Goal: Information Seeking & Learning: Learn about a topic

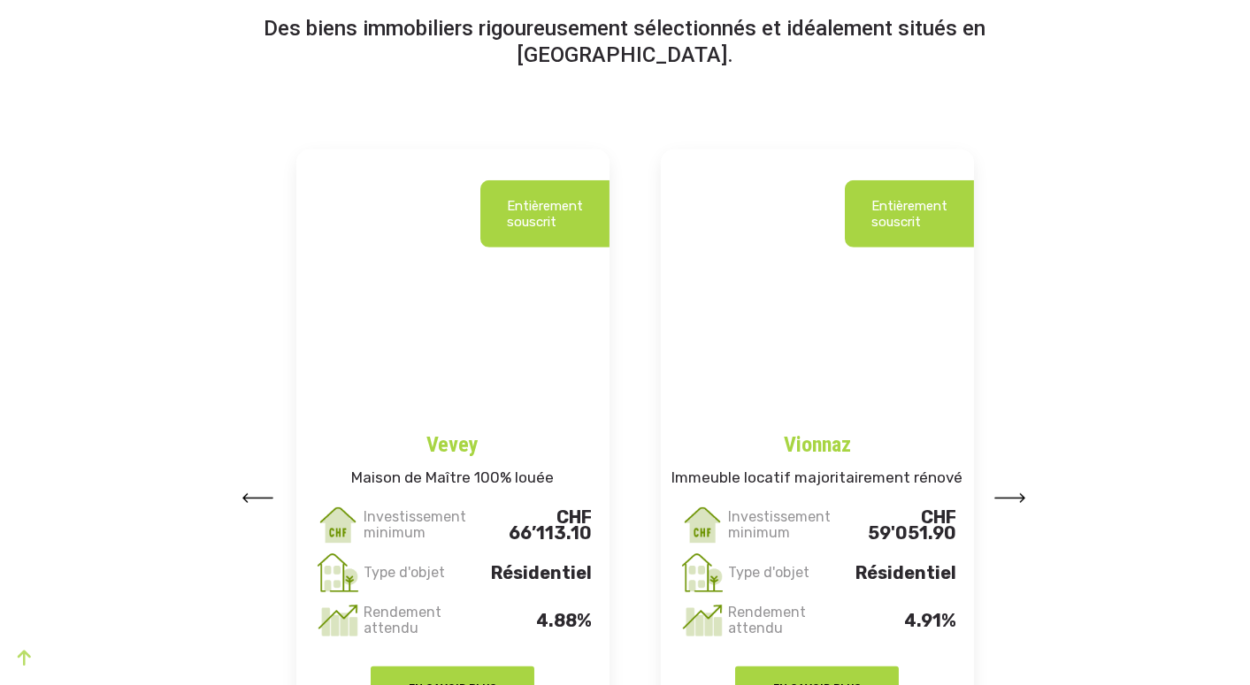
scroll to position [2193, 0]
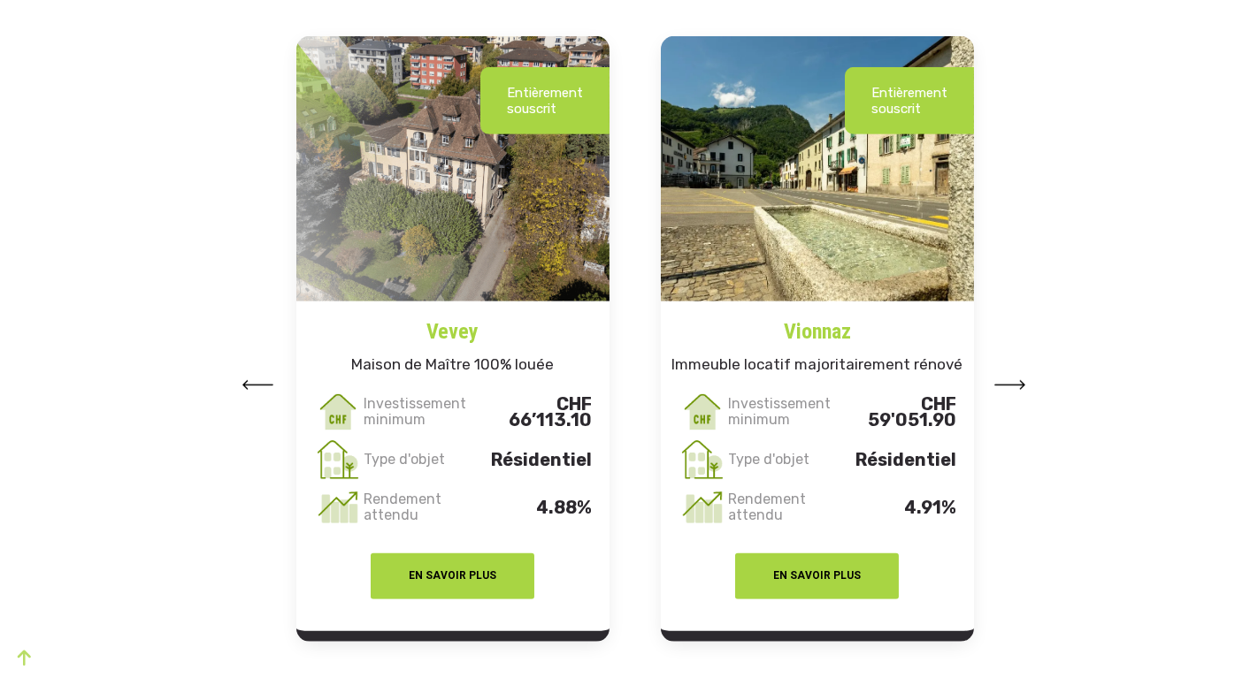
click at [1007, 393] on button at bounding box center [1010, 384] width 32 height 27
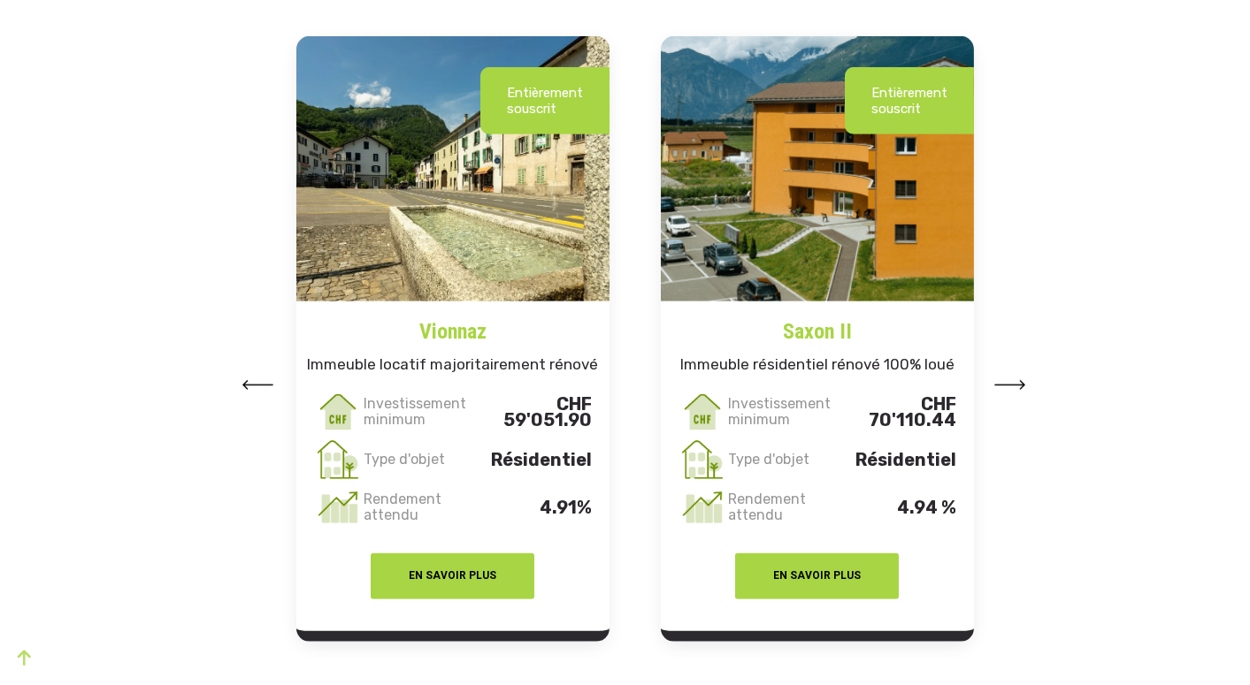
click at [1007, 393] on button at bounding box center [1010, 384] width 32 height 27
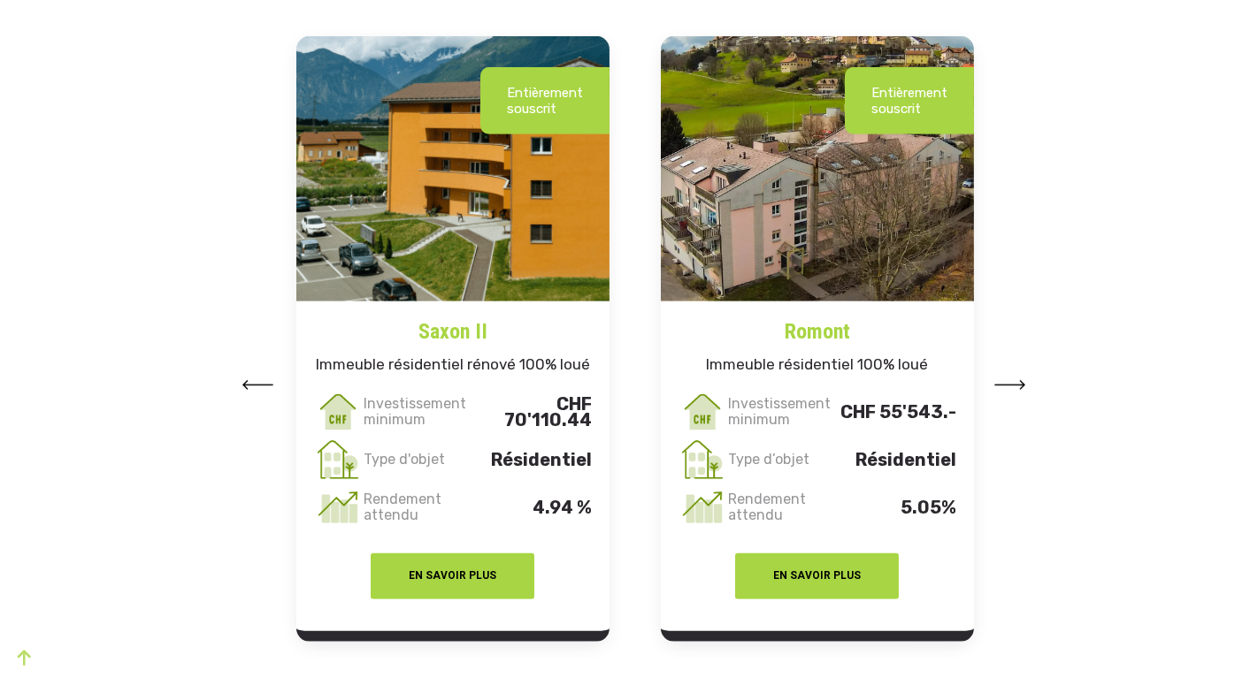
click at [1012, 388] on img at bounding box center [1010, 385] width 32 height 10
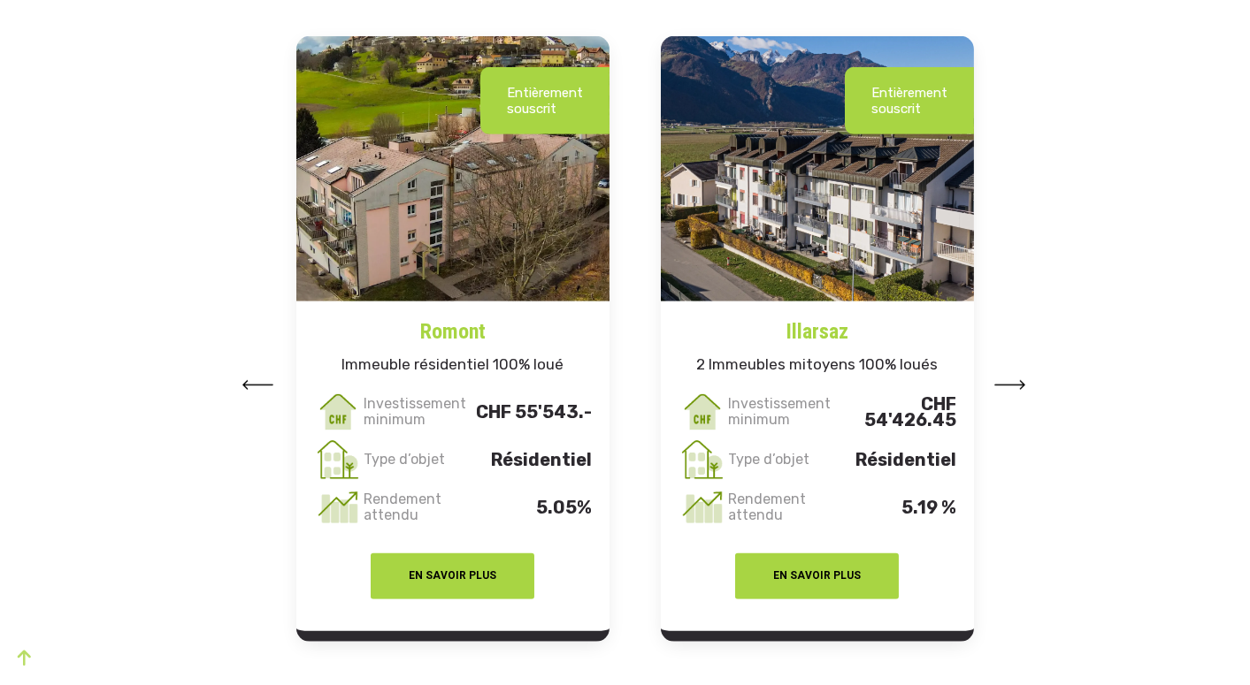
click at [1012, 388] on img at bounding box center [1010, 385] width 32 height 10
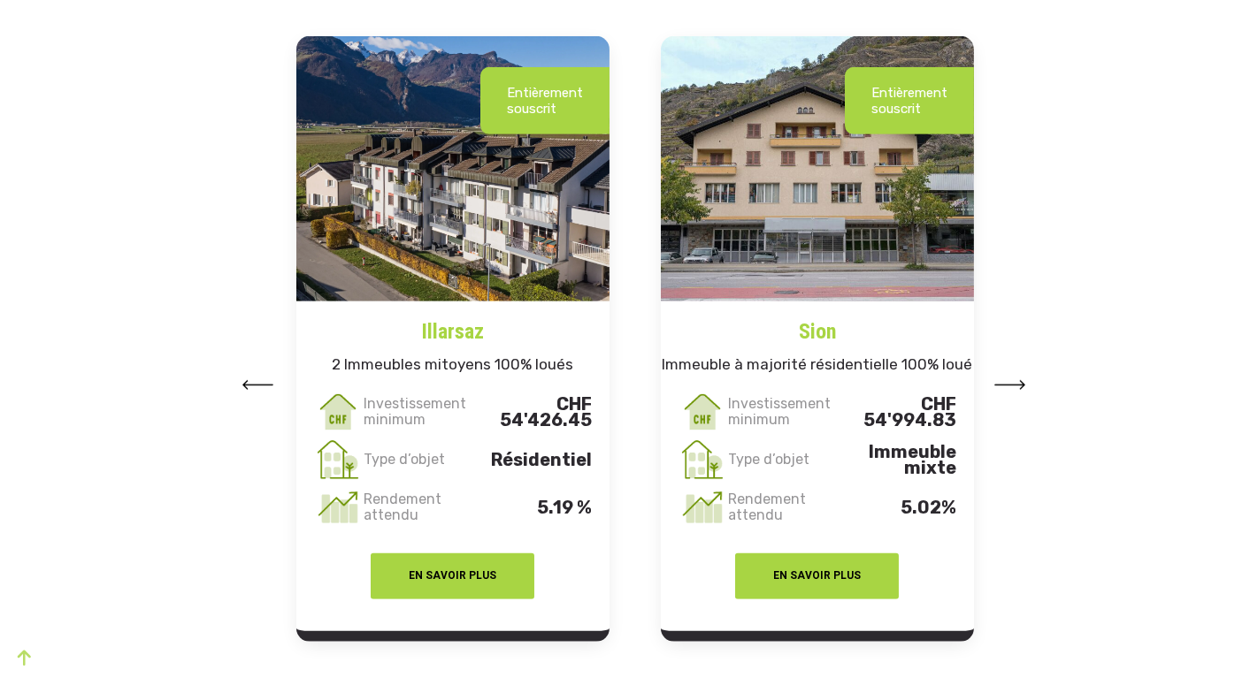
click at [1012, 388] on img at bounding box center [1010, 385] width 32 height 10
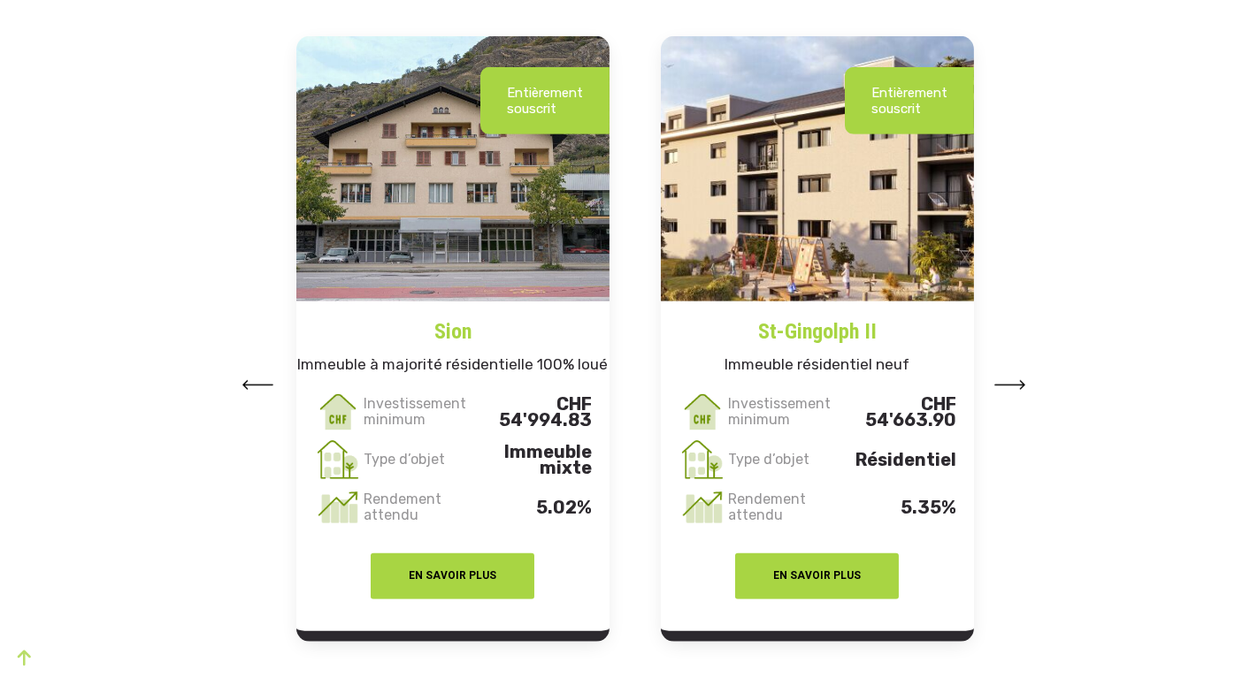
click at [1012, 388] on img at bounding box center [1010, 385] width 32 height 10
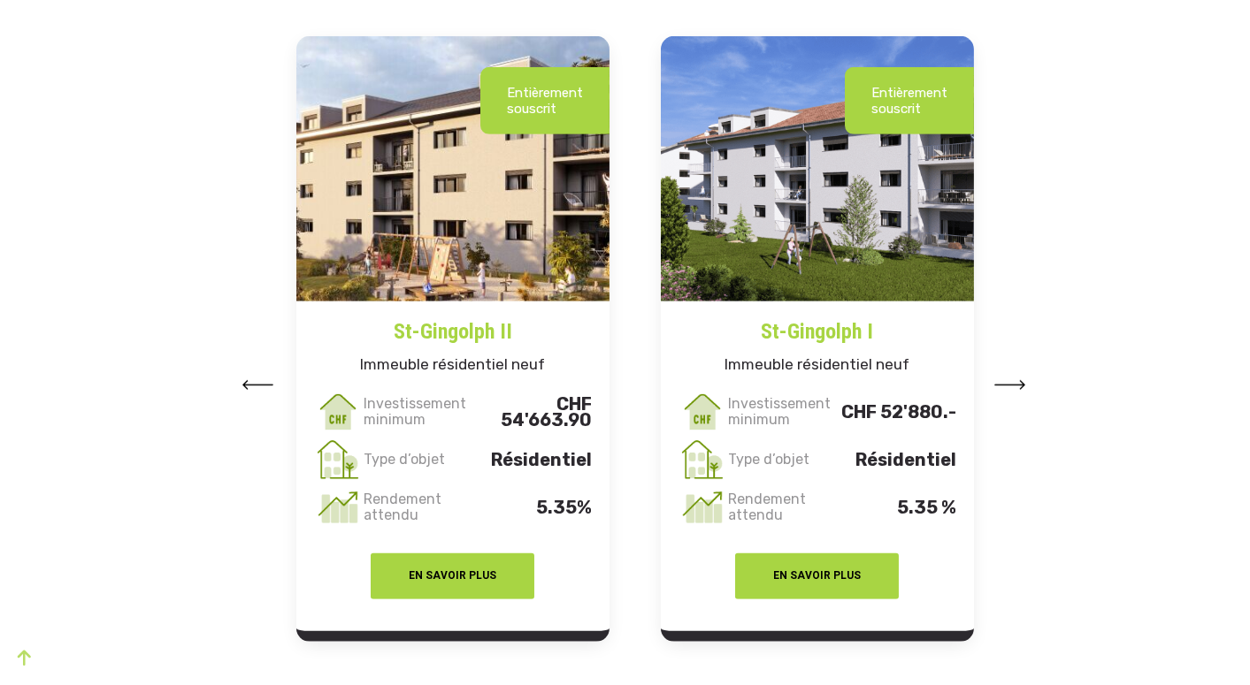
click at [1012, 388] on img at bounding box center [1010, 385] width 32 height 10
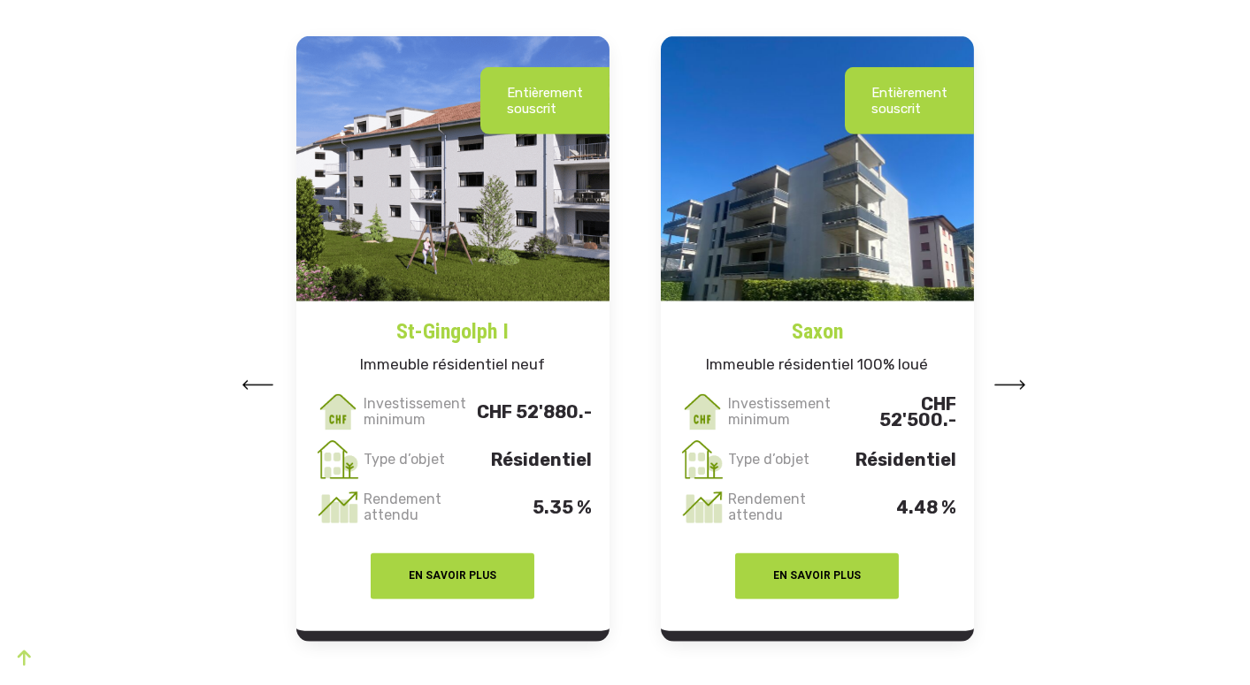
click at [474, 322] on h4 "St-Gingolph I" at bounding box center [452, 325] width 313 height 46
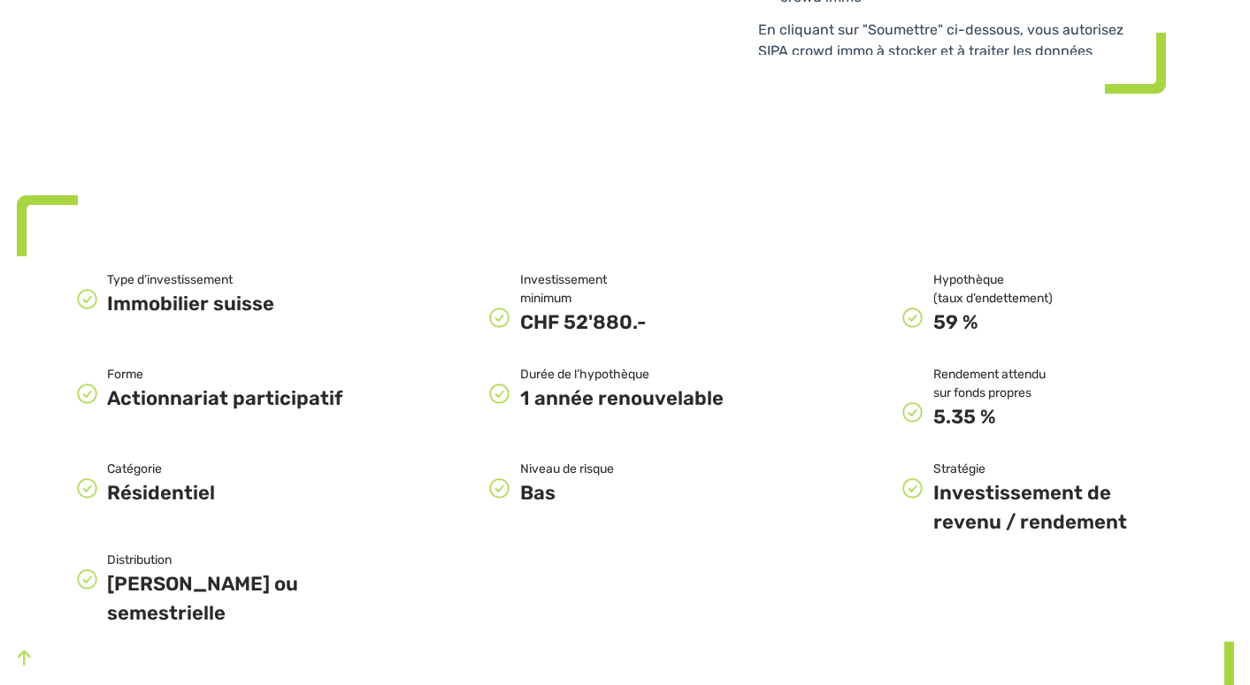
scroll to position [1048, 0]
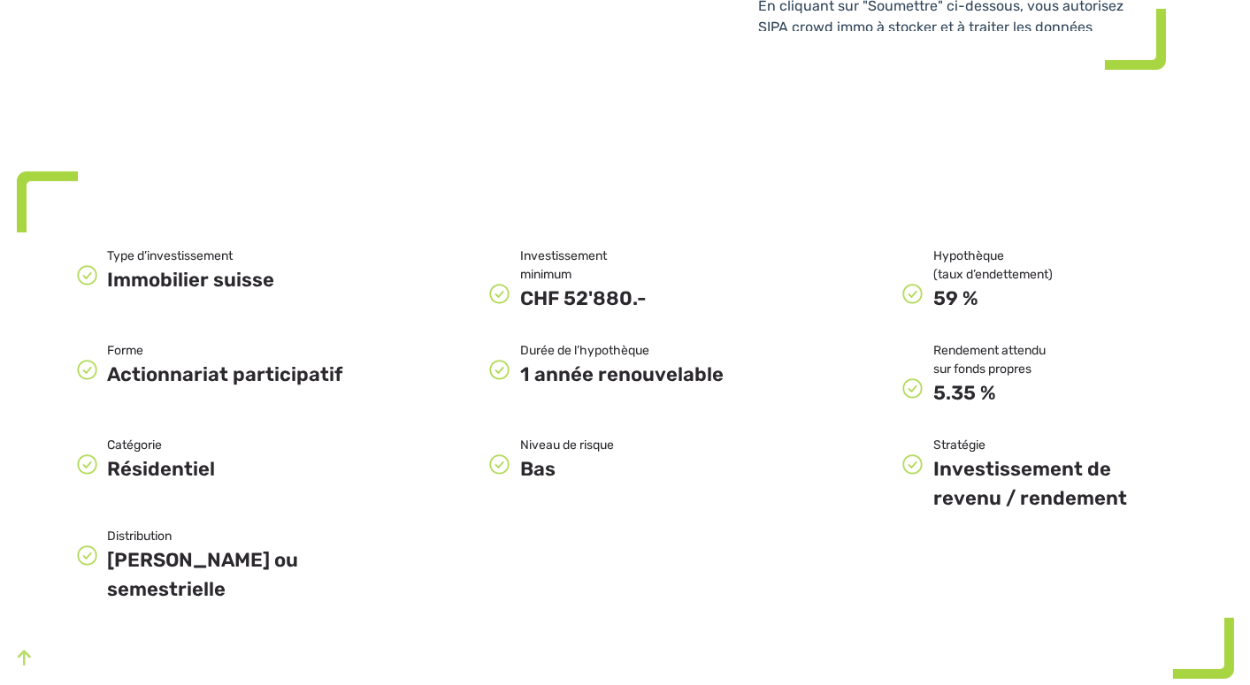
drag, startPoint x: 624, startPoint y: 314, endPoint x: 761, endPoint y: 299, distance: 137.9
click at [761, 341] on div "Durée de l’hypothèque 1 année renouvelable" at bounding box center [624, 374] width 413 height 66
click at [581, 444] on div "Niveau de risque Bas" at bounding box center [624, 474] width 413 height 77
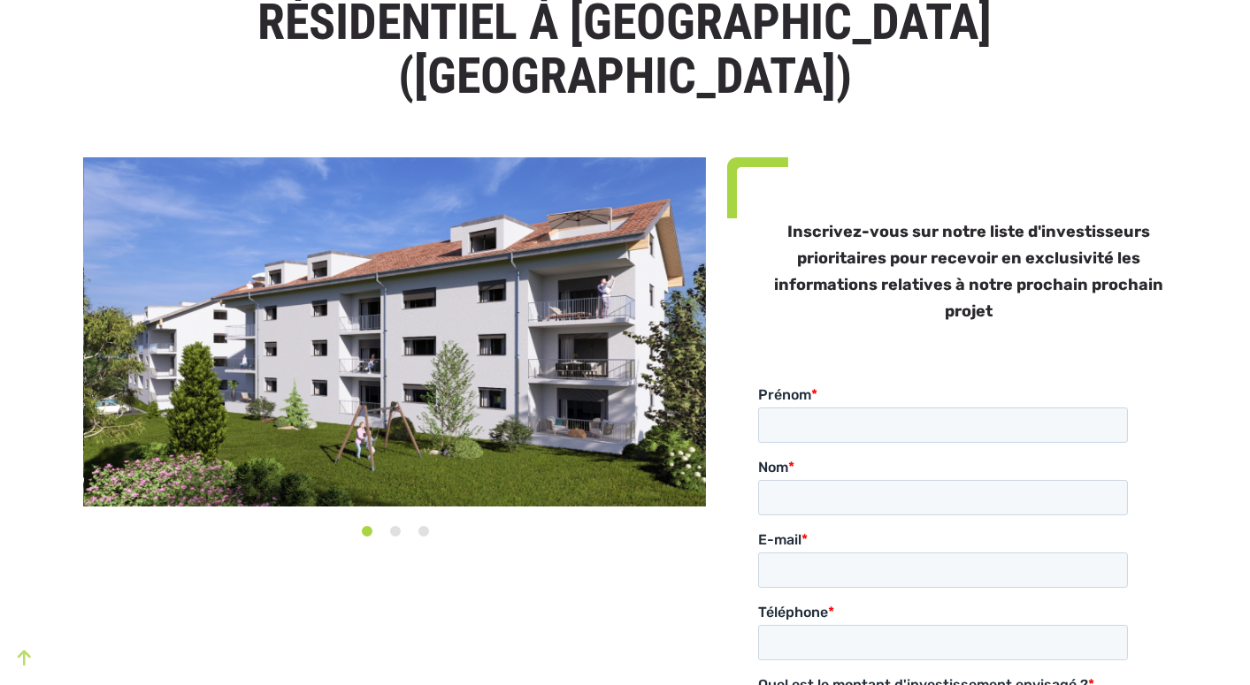
scroll to position [0, 0]
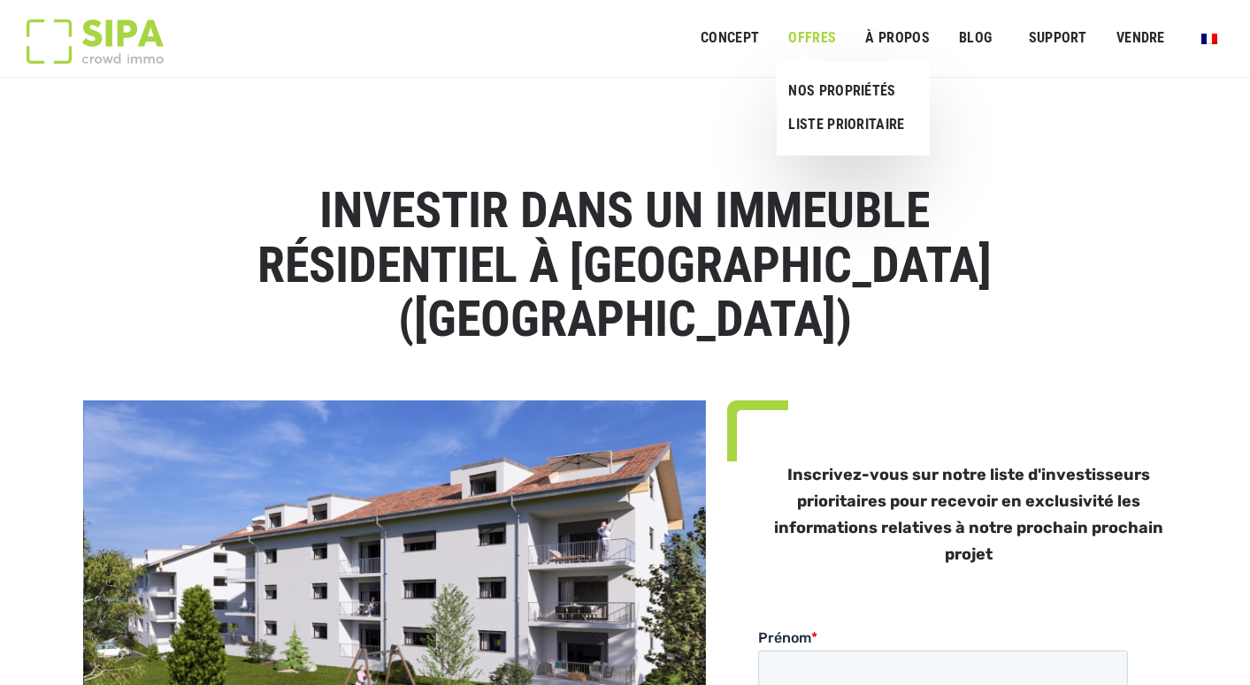
click at [814, 34] on link "OFFRES" at bounding box center [812, 39] width 71 height 40
click at [835, 96] on link "NOS PROPRIÉTÉS" at bounding box center [846, 91] width 139 height 34
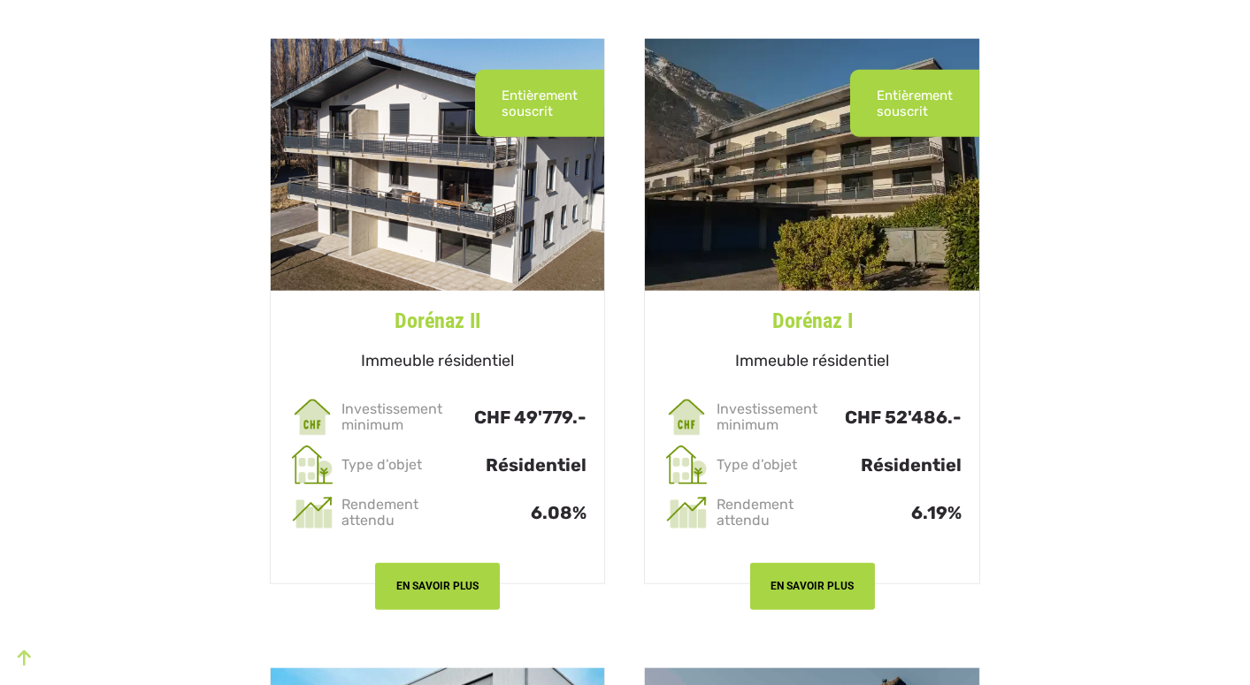
scroll to position [4308, 0]
